Goal: Task Accomplishment & Management: Use online tool/utility

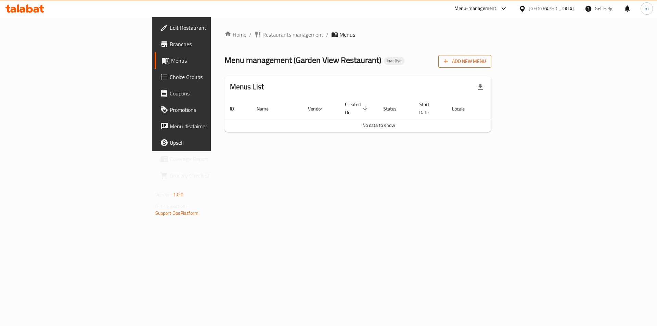
click at [486, 61] on span "Add New Menu" at bounding box center [465, 61] width 42 height 9
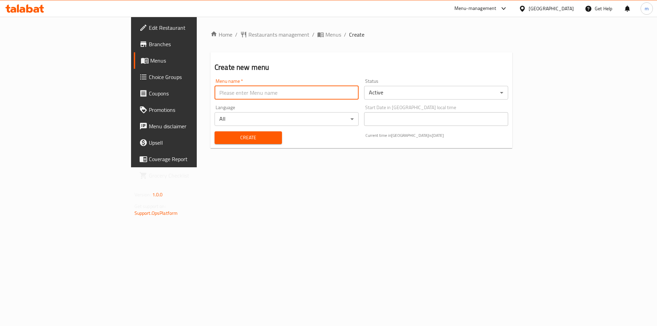
click at [214, 96] on input "text" at bounding box center [286, 93] width 144 height 14
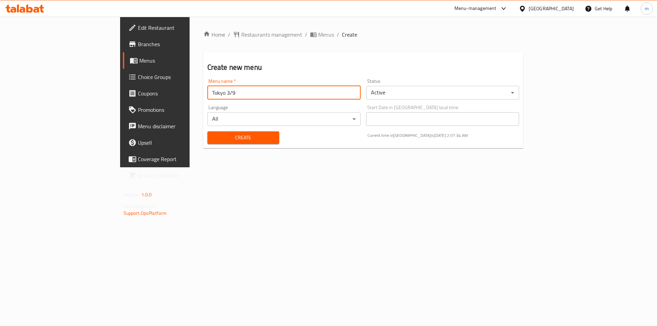
type input "Tokyo 3/9"
click at [213, 140] on span "Create" at bounding box center [243, 137] width 61 height 9
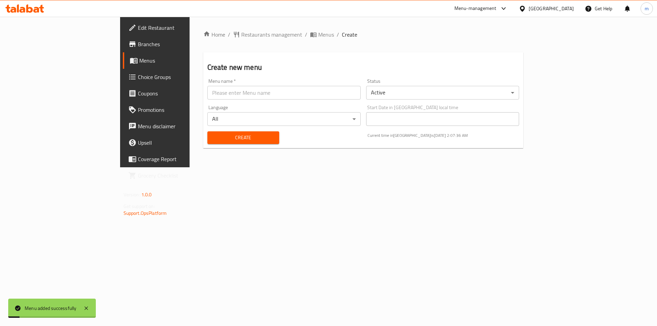
click at [243, 28] on div "Home / Restaurants management / Menus / Create Create new menu Menu name   * Me…" at bounding box center [363, 92] width 348 height 151
click at [318, 34] on span "Menus" at bounding box center [326, 34] width 16 height 8
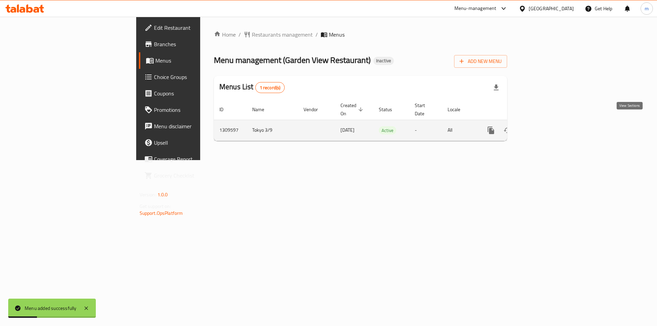
click at [544, 126] on icon "enhanced table" at bounding box center [540, 130] width 8 height 8
